Goal: Navigation & Orientation: Find specific page/section

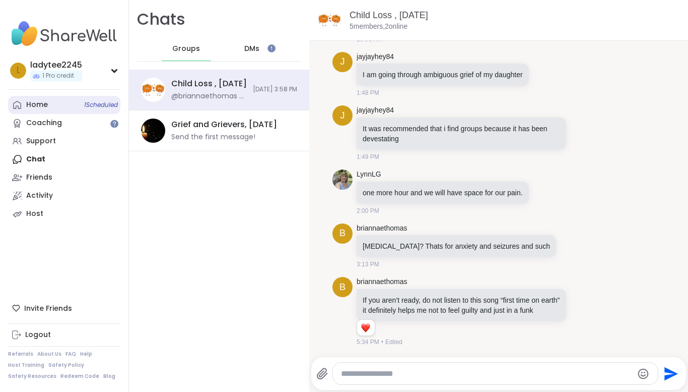
click at [56, 105] on link "Home 1 Scheduled" at bounding box center [64, 105] width 112 height 18
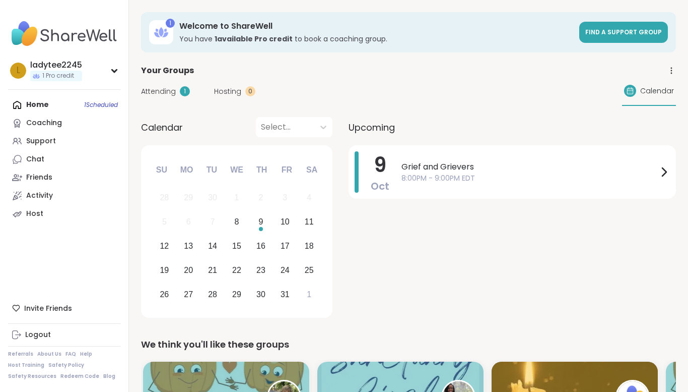
click at [471, 78] on div "Attending 1 Hosting 0 Calendar" at bounding box center [408, 91] width 535 height 29
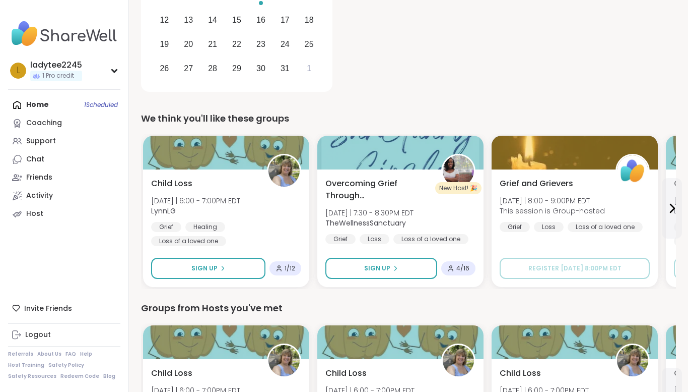
scroll to position [228, 0]
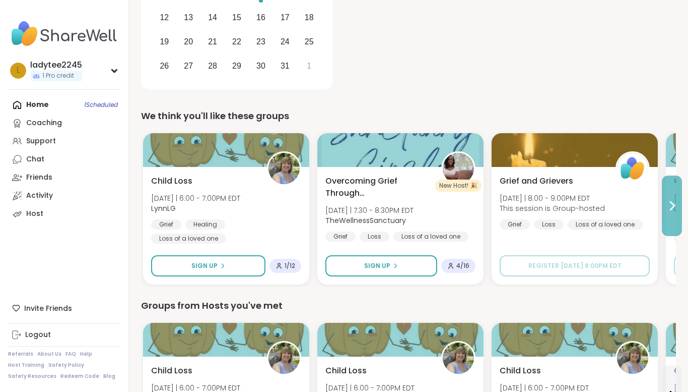
click at [663, 200] on button at bounding box center [672, 205] width 20 height 60
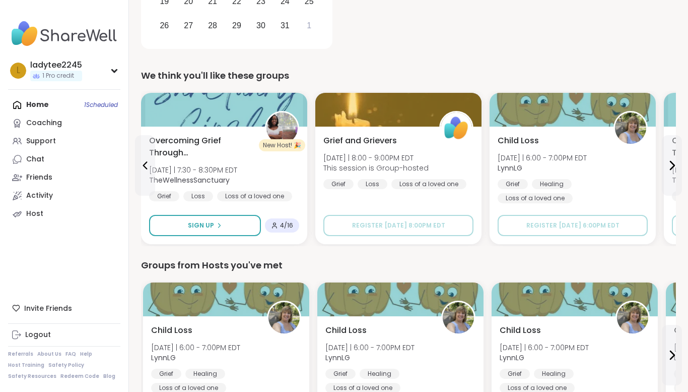
scroll to position [282, 0]
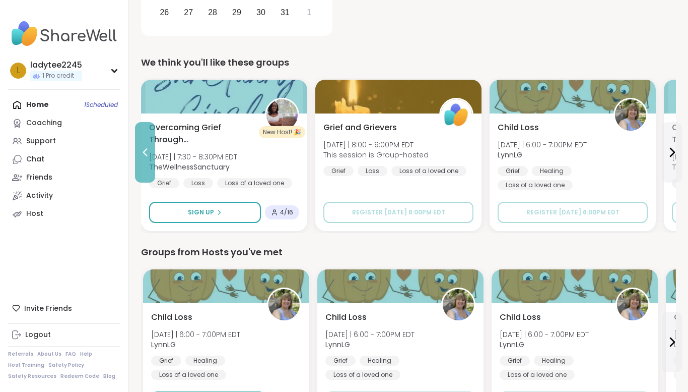
click at [143, 151] on icon at bounding box center [145, 152] width 12 height 12
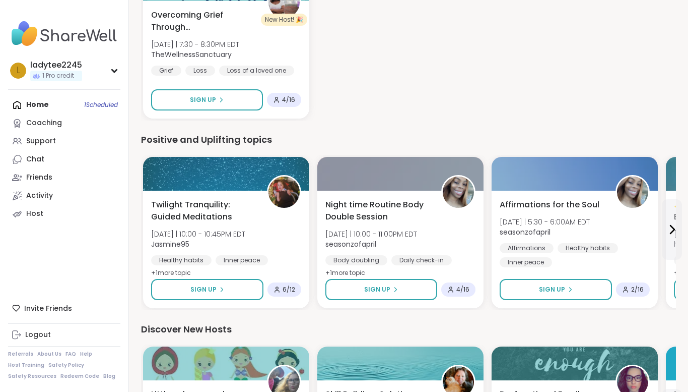
scroll to position [968, 0]
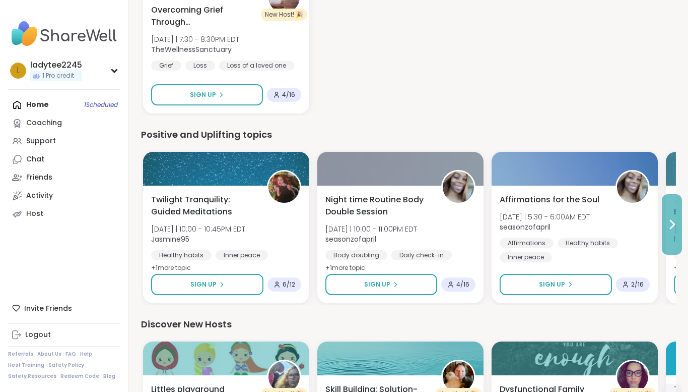
click at [676, 223] on icon at bounding box center [672, 224] width 12 height 12
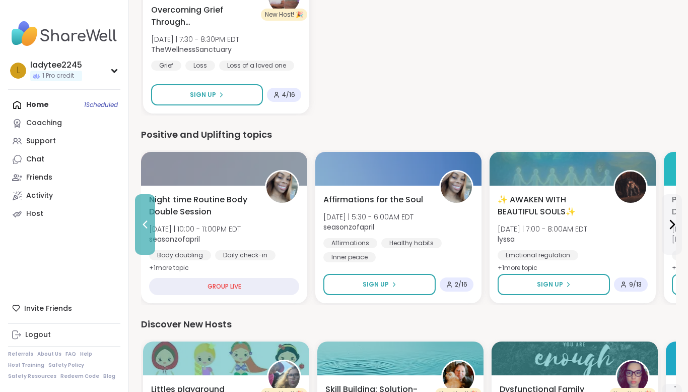
click at [140, 235] on button at bounding box center [145, 224] width 20 height 60
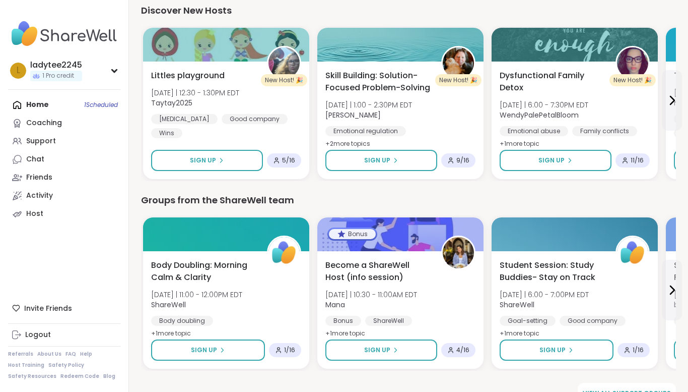
scroll to position [1283, 0]
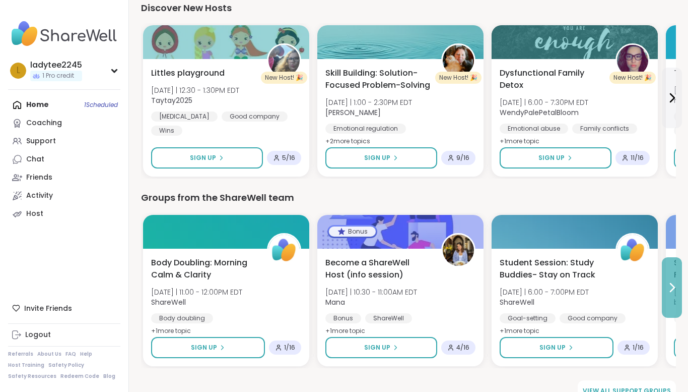
click at [679, 288] on button at bounding box center [672, 287] width 20 height 60
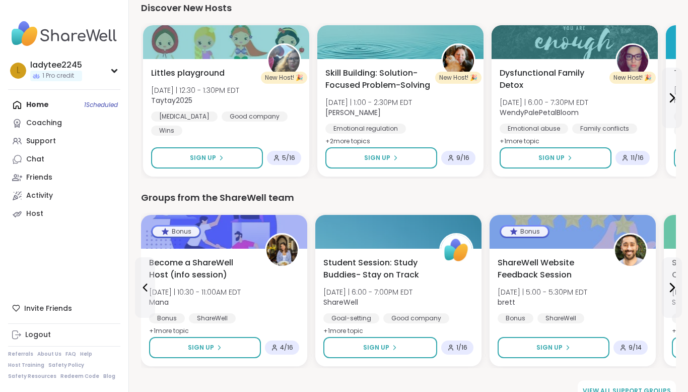
click at [676, 288] on icon at bounding box center [672, 287] width 12 height 12
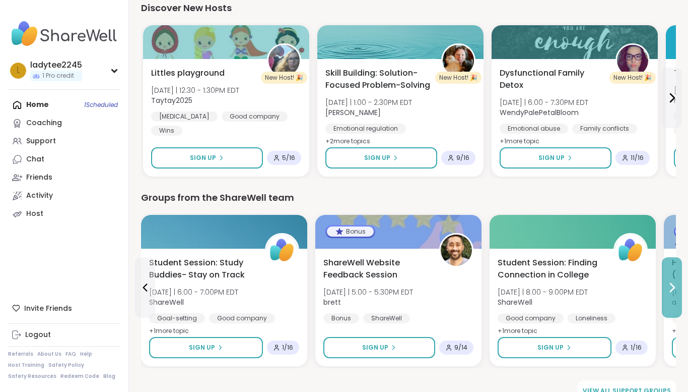
click at [676, 288] on icon at bounding box center [672, 287] width 12 height 12
